Goal: Task Accomplishment & Management: Manage account settings

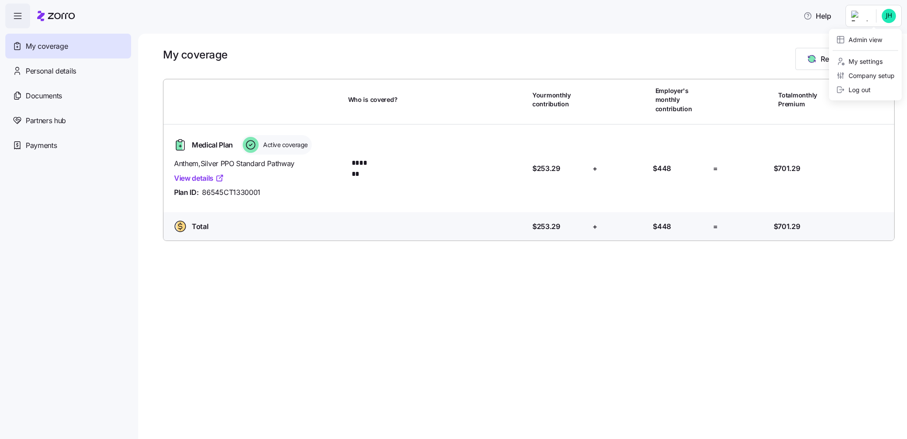
click at [877, 14] on html "Help My coverage Personal details Documents Partners hub Payments My coverage R…" at bounding box center [453, 217] width 907 height 434
click at [861, 43] on div "Admin view" at bounding box center [859, 40] width 46 height 10
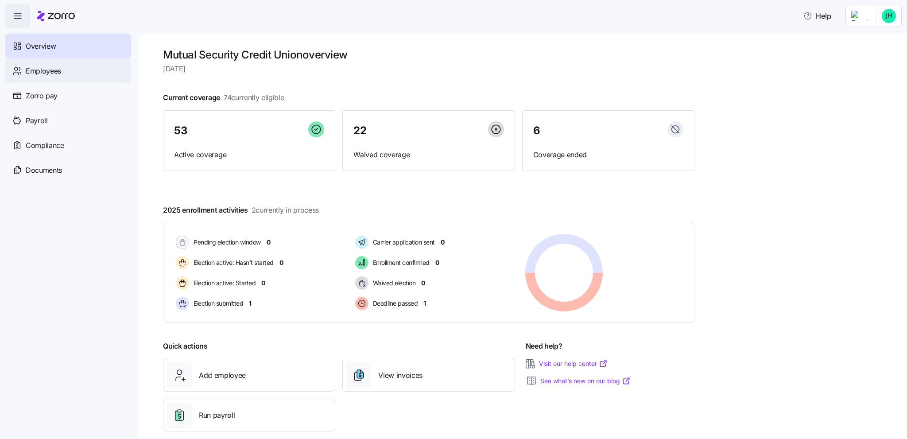
click at [55, 68] on span "Employees" at bounding box center [43, 71] width 35 height 11
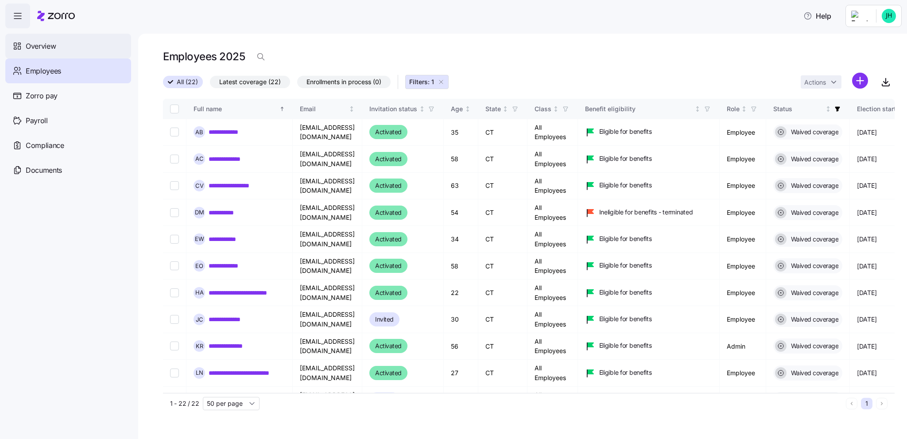
click at [34, 46] on span "Overview" at bounding box center [41, 46] width 30 height 11
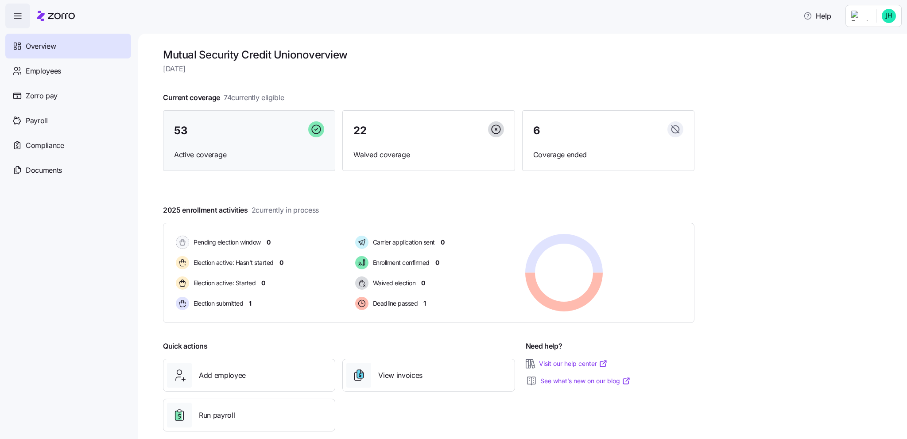
click at [312, 156] on span "Active coverage" at bounding box center [249, 154] width 150 height 11
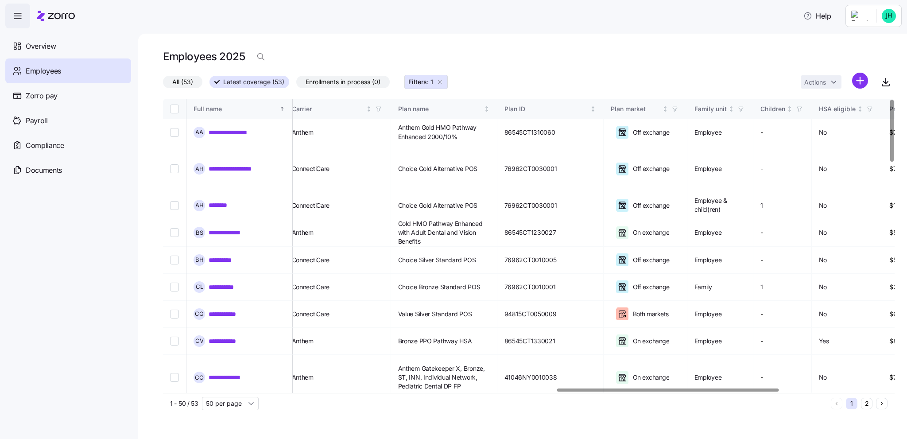
scroll to position [0, 1297]
click at [740, 390] on div at bounding box center [667, 389] width 221 height 3
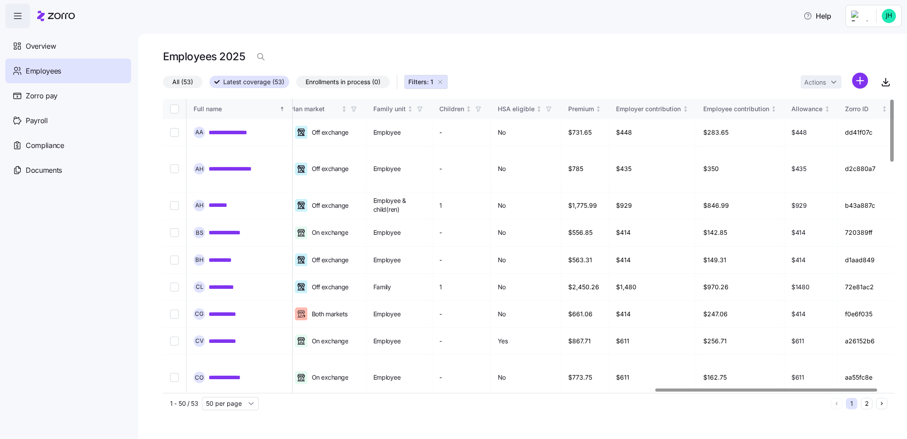
scroll to position [0, 1622]
click at [698, 389] on div at bounding box center [765, 389] width 221 height 3
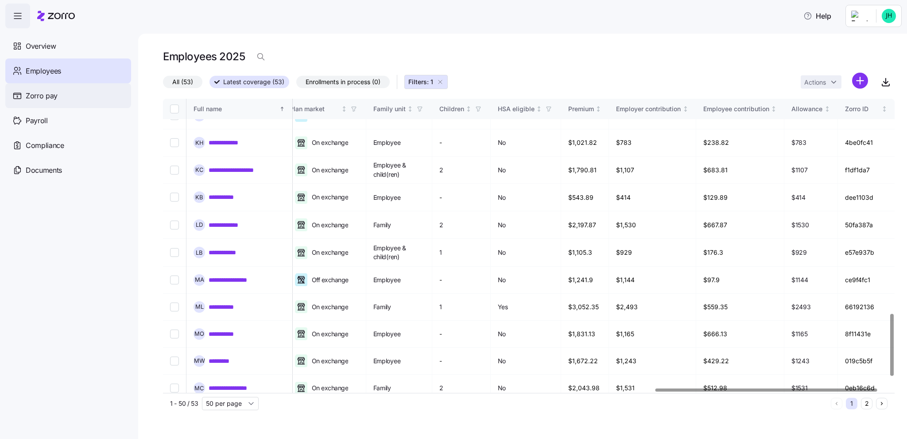
scroll to position [1019, 1622]
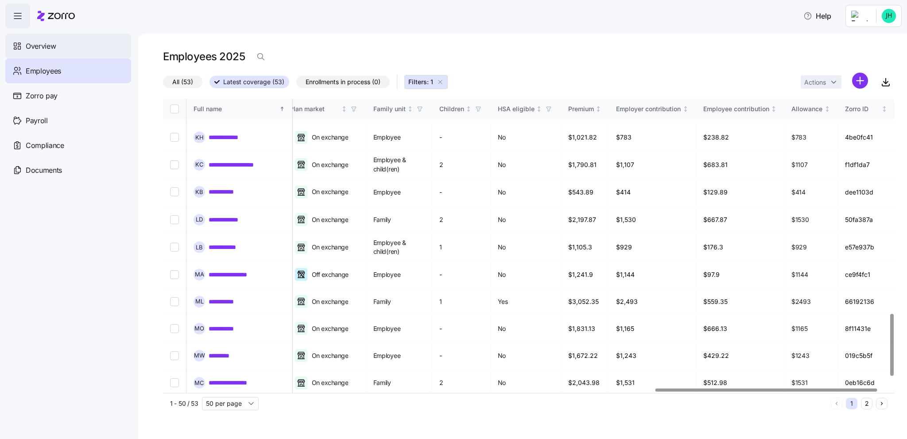
click at [40, 47] on span "Overview" at bounding box center [41, 46] width 30 height 11
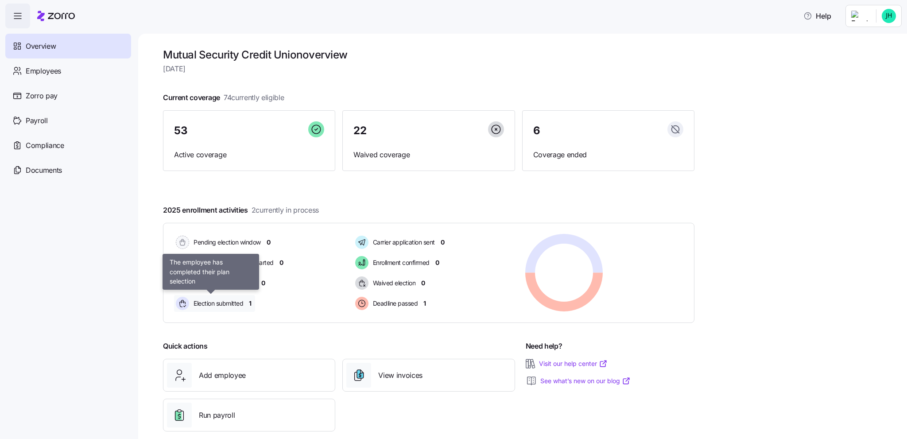
click at [184, 302] on icon at bounding box center [183, 304] width 6 height 5
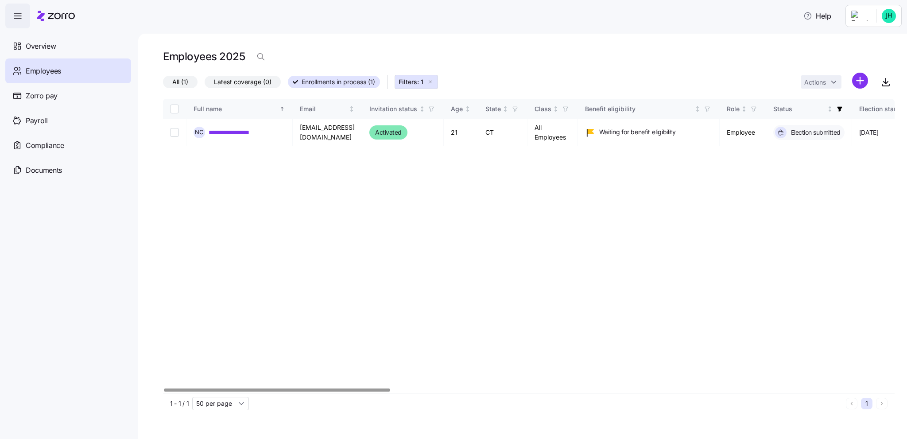
click at [254, 392] on div at bounding box center [277, 389] width 226 height 3
